Goal: Task Accomplishment & Management: Manage account settings

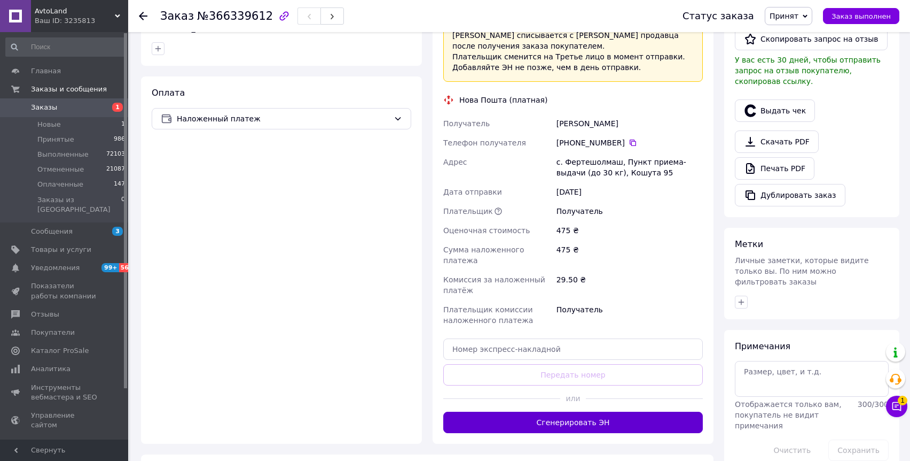
click at [575, 411] on button "Сгенерировать ЭН" at bounding box center [573, 421] width 260 height 21
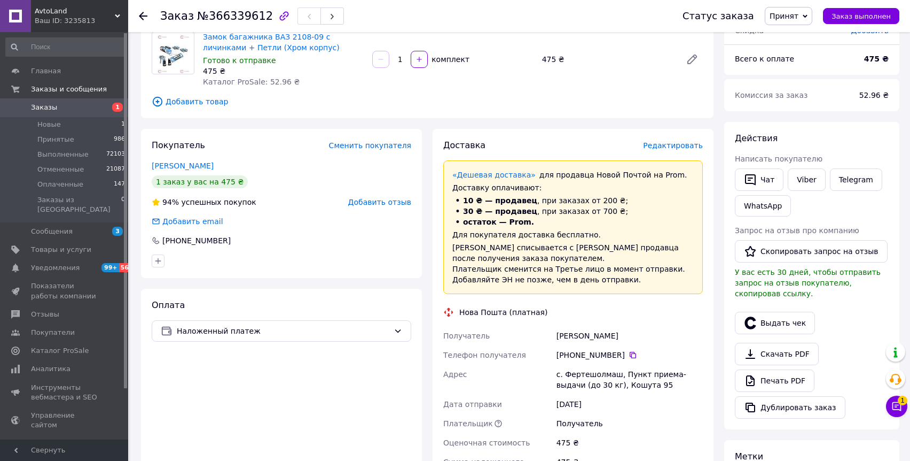
scroll to position [136, 0]
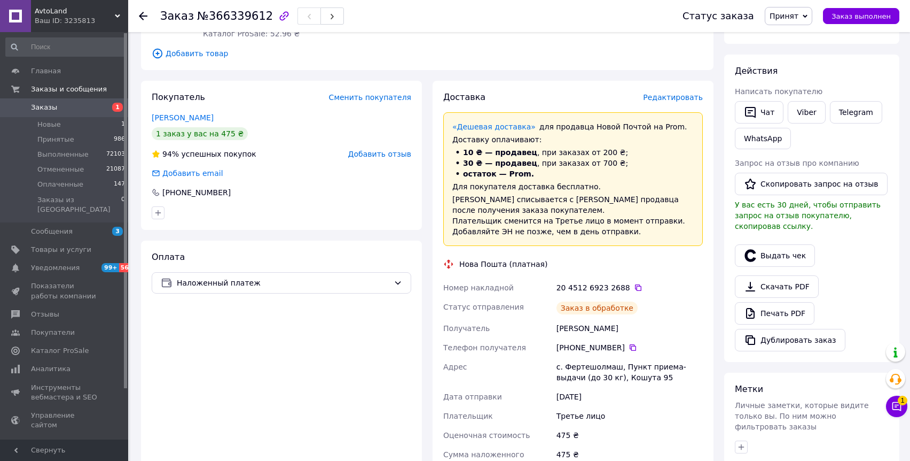
click at [633, 282] on div "20 4512 6923 2688" at bounding box center [630, 287] width 146 height 11
click at [635, 284] on icon at bounding box center [638, 287] width 6 height 6
click at [635, 350] on div "+380 97 093 16 42" at bounding box center [630, 347] width 146 height 11
click at [631, 350] on icon at bounding box center [633, 347] width 6 height 6
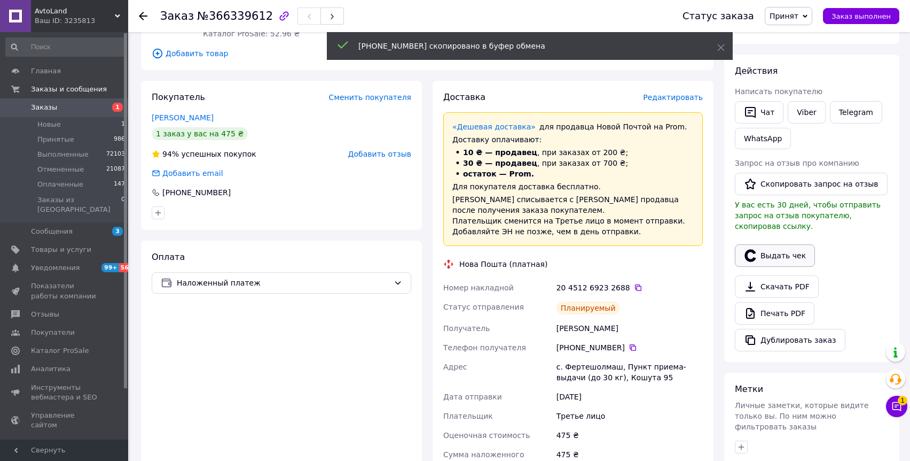
click at [767, 261] on button "Выдать чек" at bounding box center [775, 255] width 80 height 22
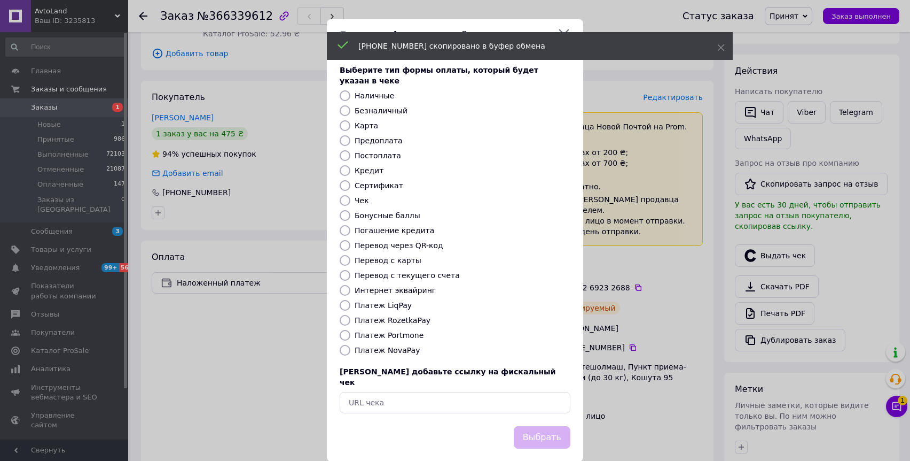
click at [391, 346] on label "Платеж NovaPay" at bounding box center [387, 350] width 65 height 9
click at [350, 345] on input "Платеж NovaPay" at bounding box center [345, 350] width 11 height 11
radio input "true"
click at [562, 426] on button "Выбрать" at bounding box center [542, 437] width 57 height 23
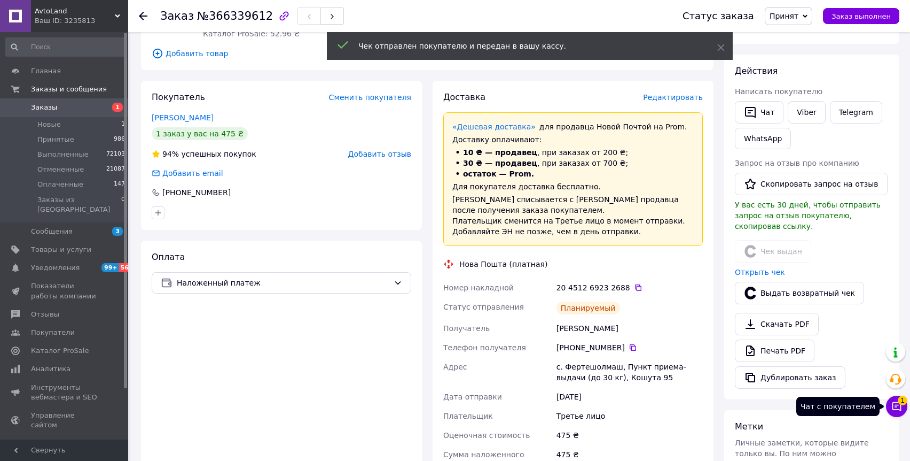
click at [905, 409] on button "Чат с покупателем 1" at bounding box center [896, 405] width 21 height 21
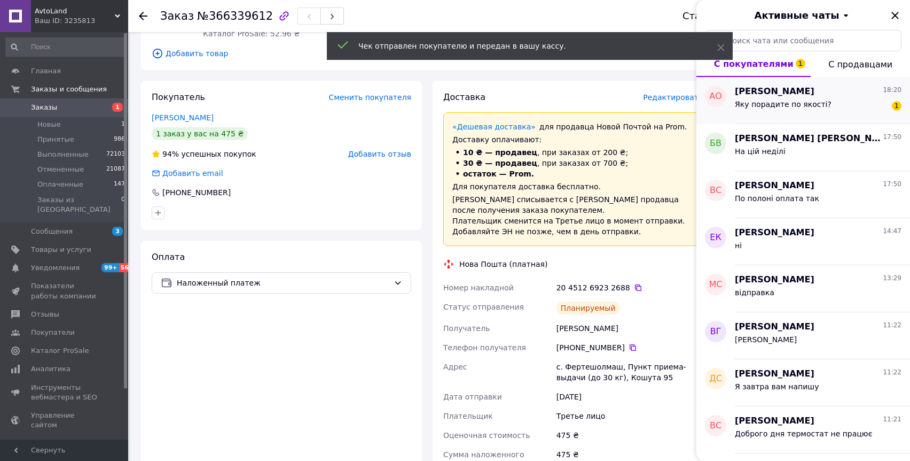
click at [802, 100] on span "Яку порадите по якості?" at bounding box center [783, 104] width 97 height 9
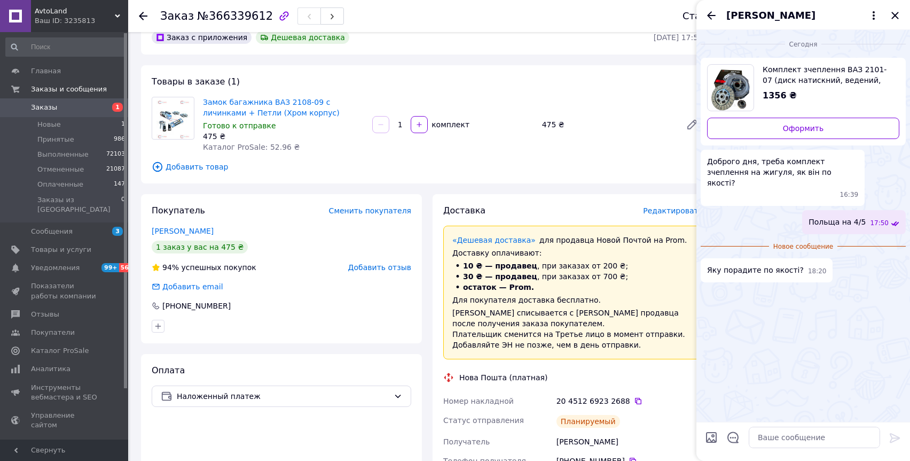
scroll to position [0, 0]
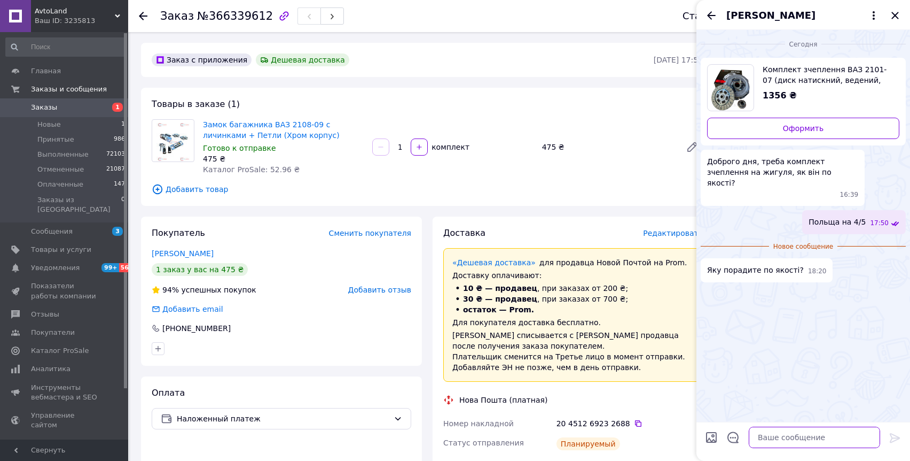
click at [785, 445] on textarea at bounding box center [814, 436] width 131 height 21
click at [785, 441] on textarea at bounding box center [814, 436] width 131 height 21
type textarea "цього"
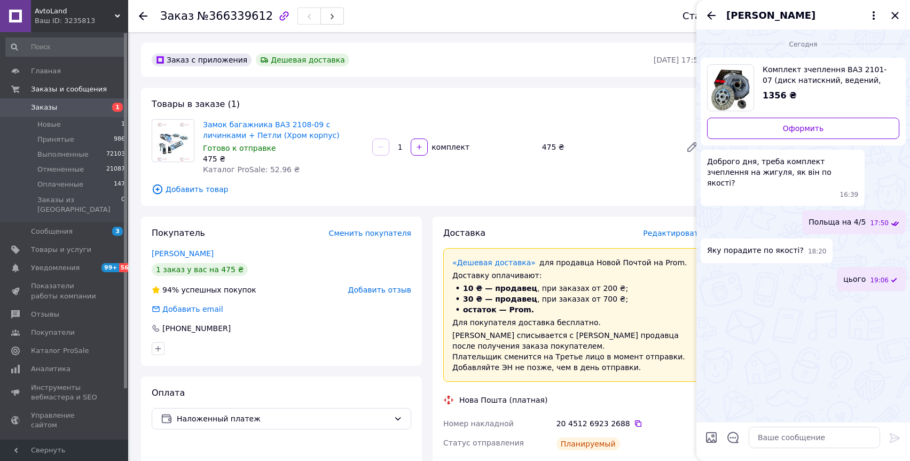
click at [538, 170] on div "Замок багажника ВАЗ 2108-09 с личинками + Петли (Хром корпус) Готово к отправке…" at bounding box center [453, 147] width 509 height 60
click at [892, 15] on icon "Закрыть" at bounding box center [895, 15] width 13 height 13
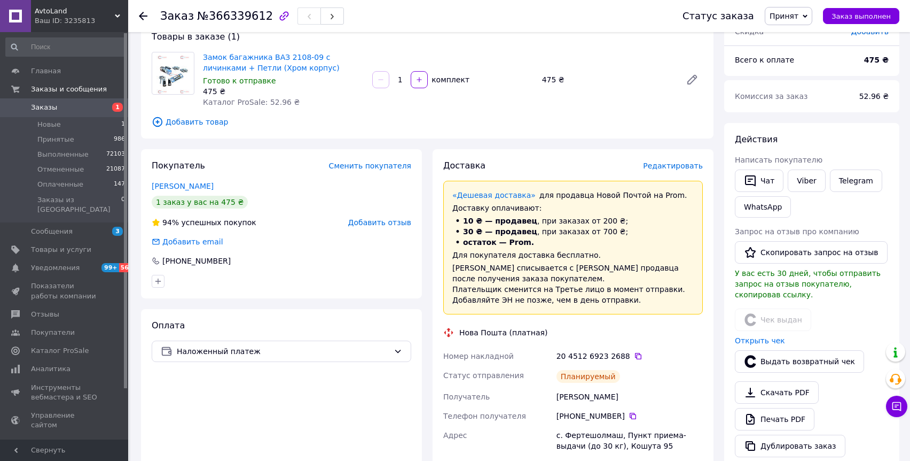
scroll to position [4, 0]
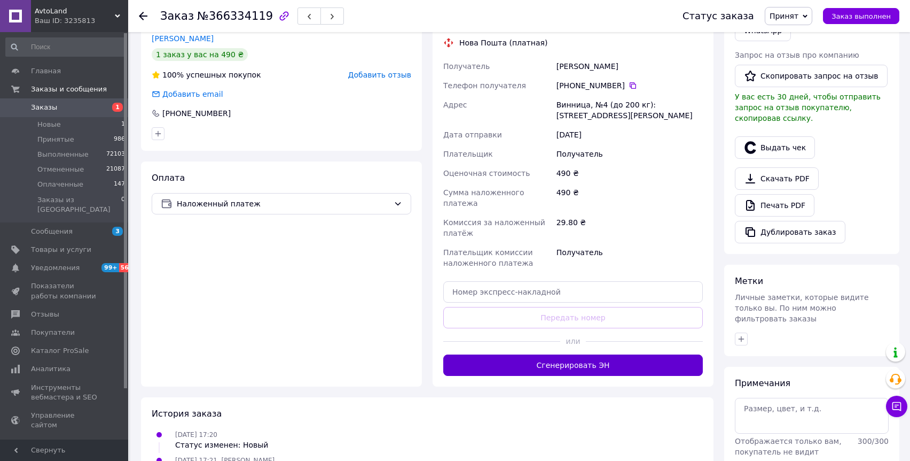
click at [583, 354] on button "Сгенерировать ЭН" at bounding box center [573, 364] width 260 height 21
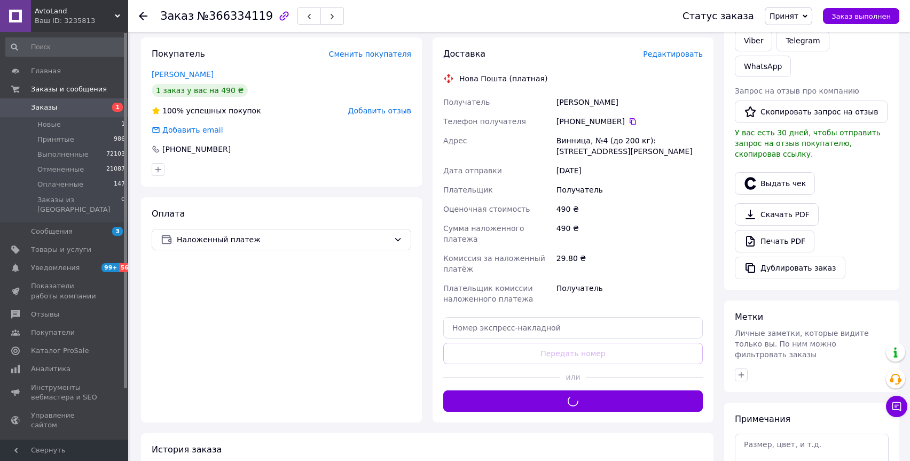
scroll to position [171, 0]
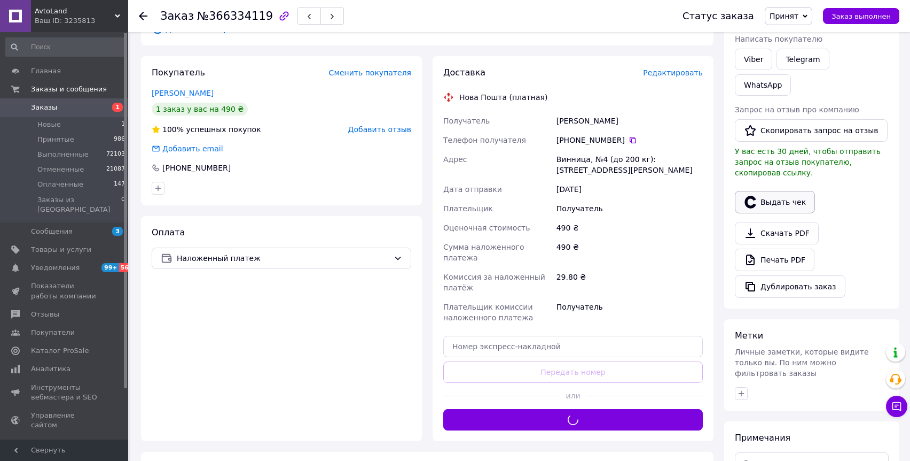
click at [761, 191] on button "Выдать чек" at bounding box center [775, 202] width 80 height 22
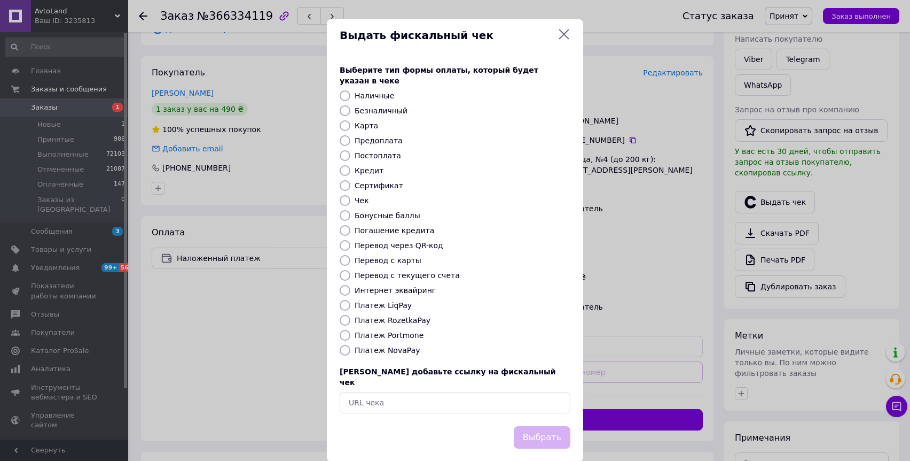
click at [397, 346] on label "Платеж NovaPay" at bounding box center [387, 350] width 65 height 9
click at [350, 345] on input "Платеж NovaPay" at bounding box center [345, 350] width 11 height 11
radio input "true"
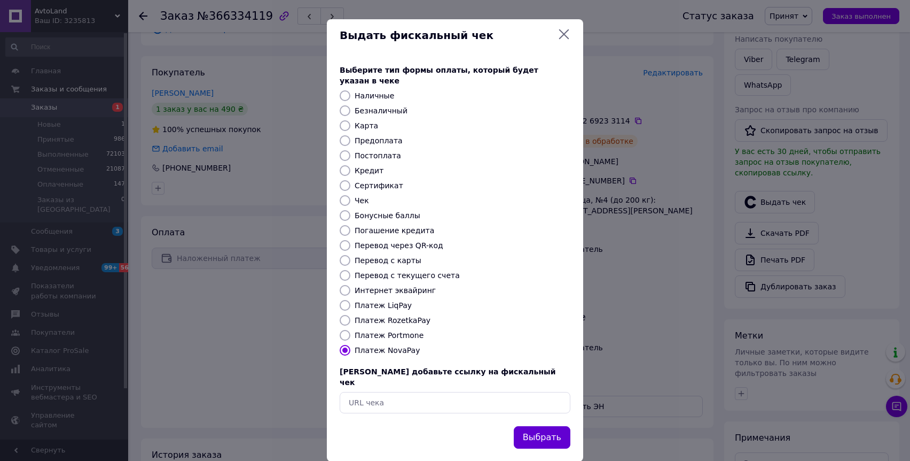
click at [539, 426] on button "Выбрать" at bounding box center [542, 437] width 57 height 23
